Goal: Task Accomplishment & Management: Use online tool/utility

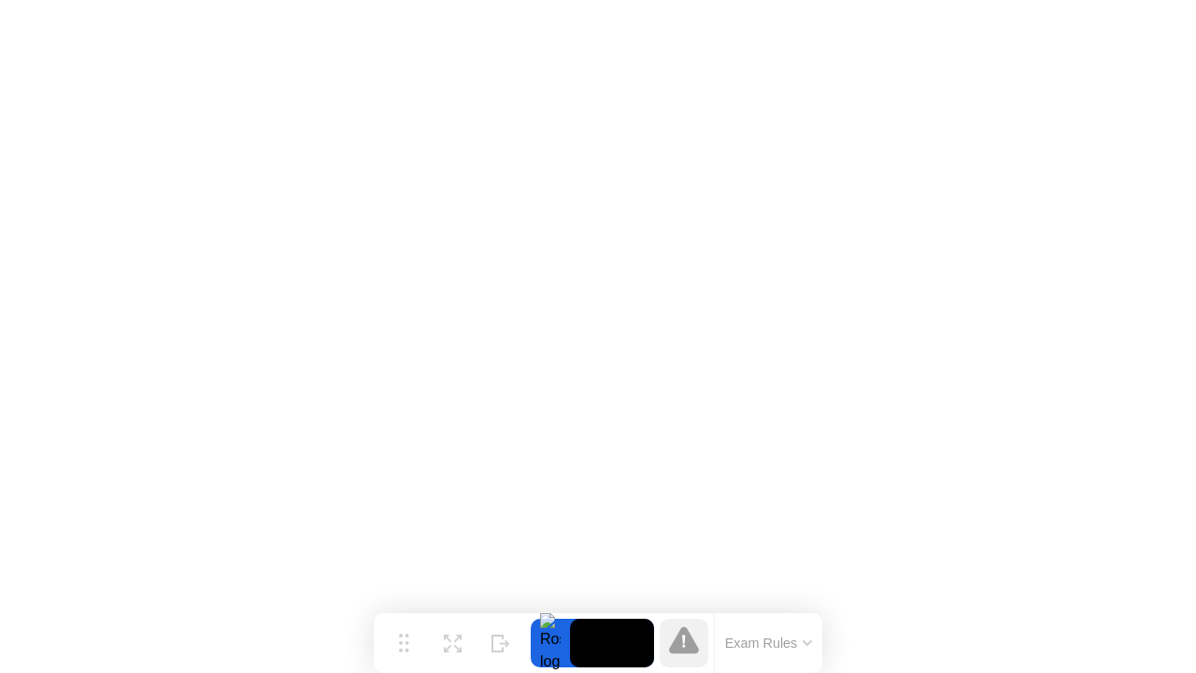
click at [545, 645] on div at bounding box center [550, 643] width 39 height 49
click at [549, 645] on div at bounding box center [550, 643] width 39 height 49
click at [611, 637] on video at bounding box center [612, 643] width 84 height 49
click at [548, 645] on div at bounding box center [550, 643] width 39 height 49
click at [543, 644] on div at bounding box center [550, 643] width 39 height 49
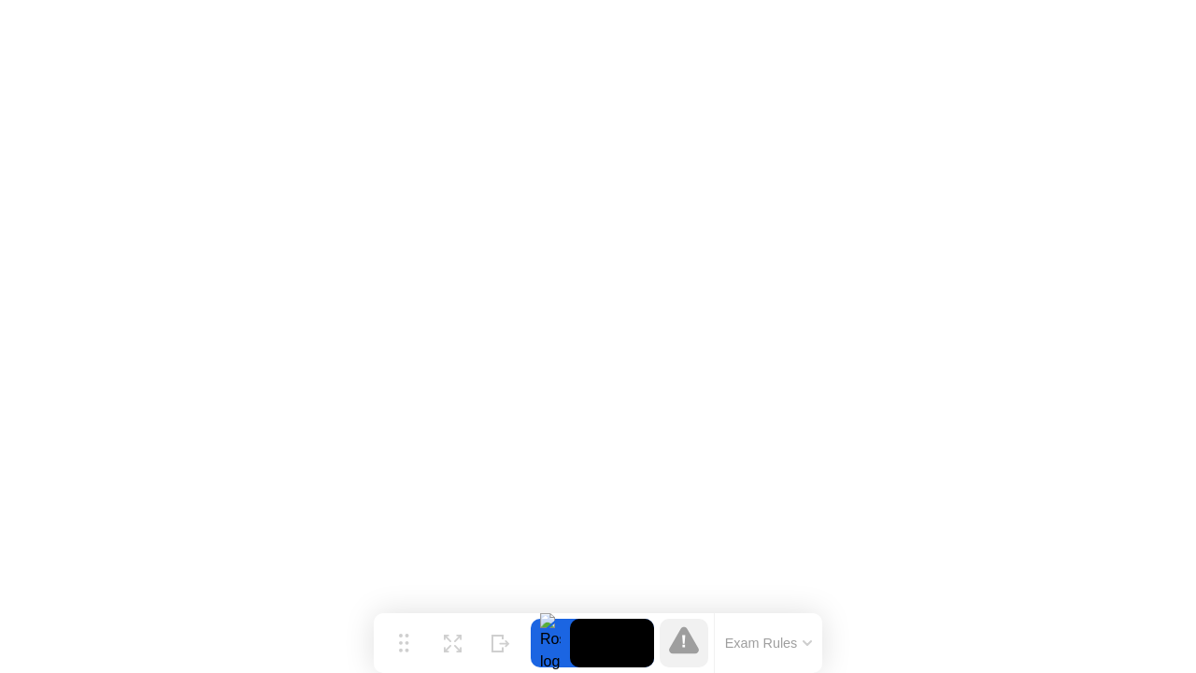
click at [595, 638] on video at bounding box center [612, 643] width 84 height 49
click at [544, 639] on div at bounding box center [550, 643] width 39 height 49
click at [549, 654] on div at bounding box center [550, 643] width 39 height 49
drag, startPoint x: 550, startPoint y: 646, endPoint x: 608, endPoint y: 646, distance: 57.9
click at [560, 646] on div at bounding box center [550, 643] width 39 height 49
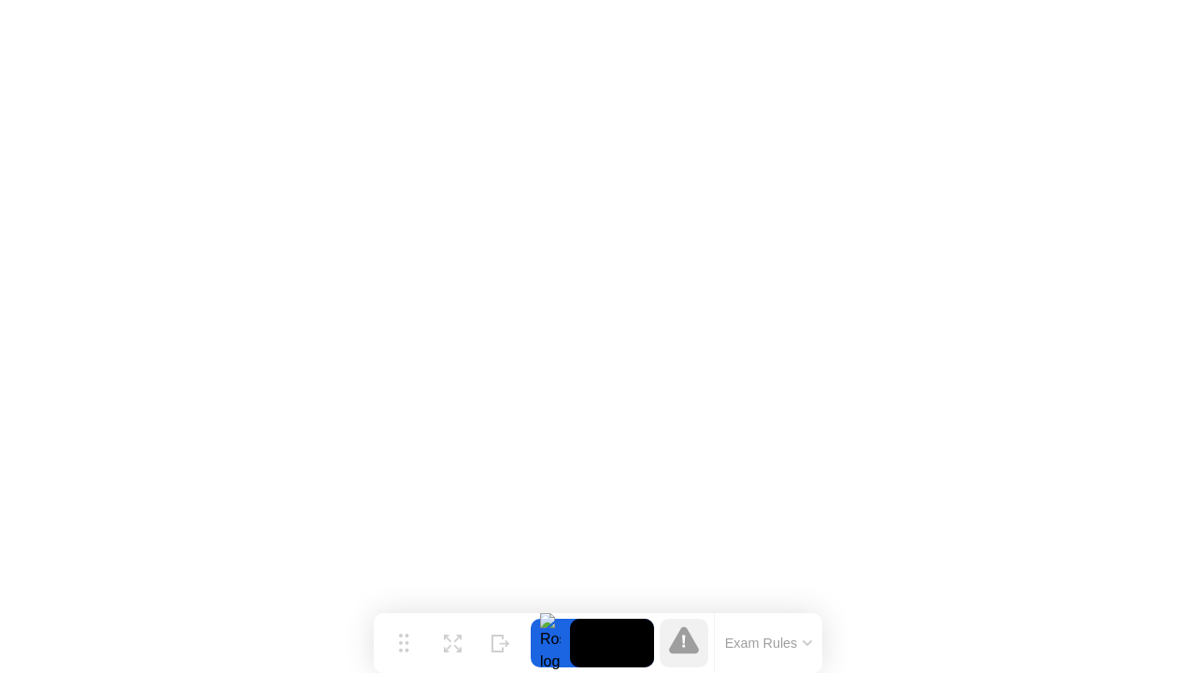
click at [615, 643] on video at bounding box center [612, 643] width 84 height 49
click at [550, 650] on div at bounding box center [550, 643] width 39 height 49
